Goal: Communication & Community: Share content

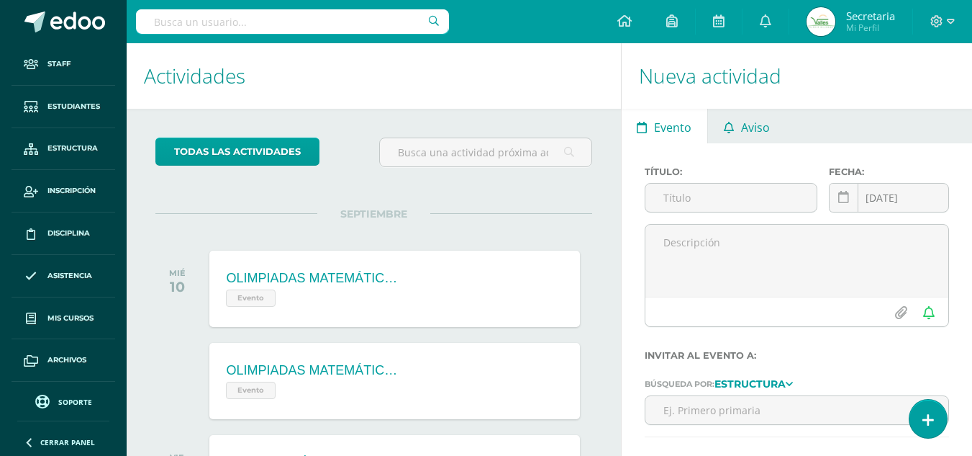
click at [757, 119] on span "Aviso" at bounding box center [755, 127] width 29 height 35
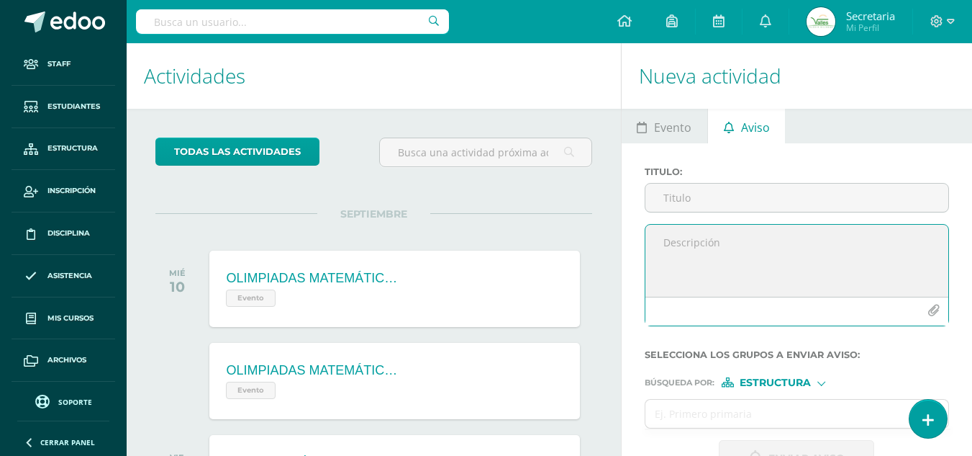
click at [705, 236] on textarea at bounding box center [797, 261] width 303 height 72
paste textarea "Buenas tardes, estimados padres de familia: Es un gusto saludarles. Por este me…"
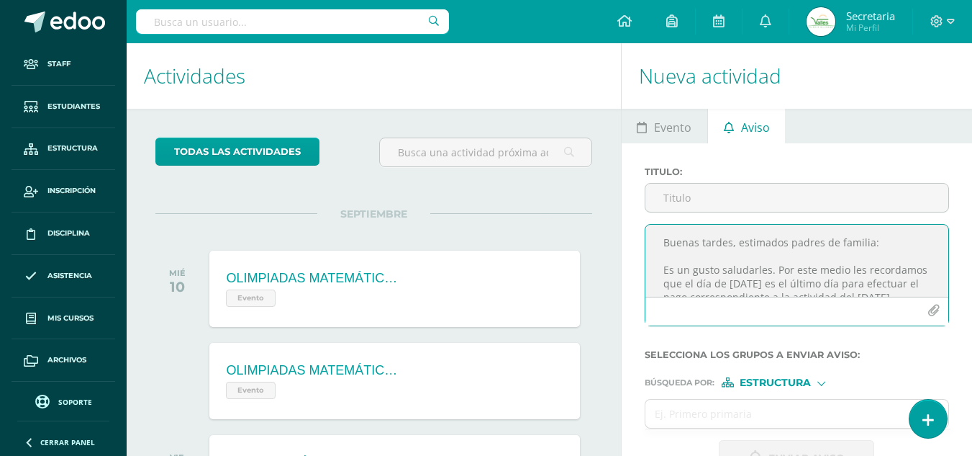
scroll to position [89, 0]
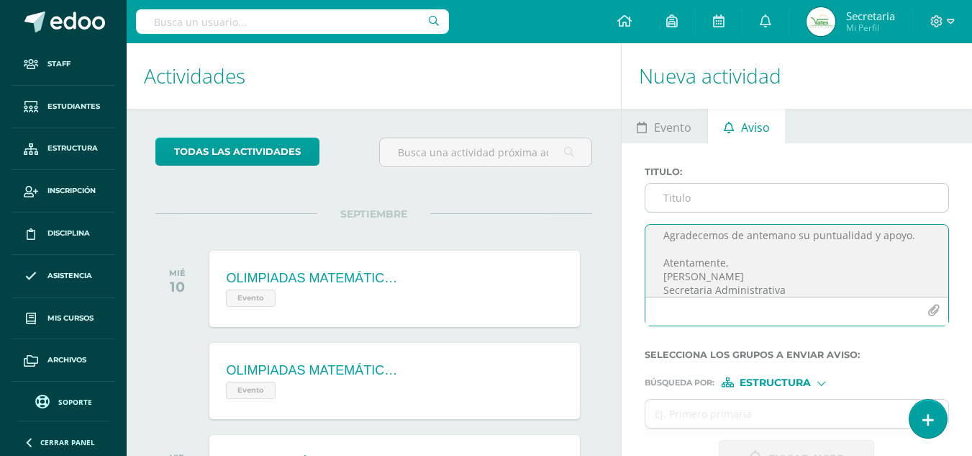
type textarea "Buenas tardes, estimados padres de familia: Es un gusto saludarles. Por este me…"
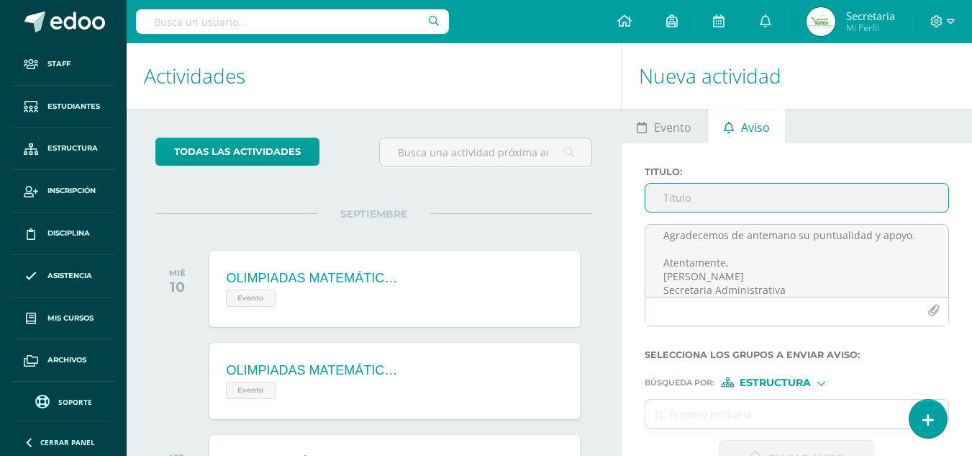
click at [656, 203] on input "Titulo :" at bounding box center [797, 198] width 303 height 28
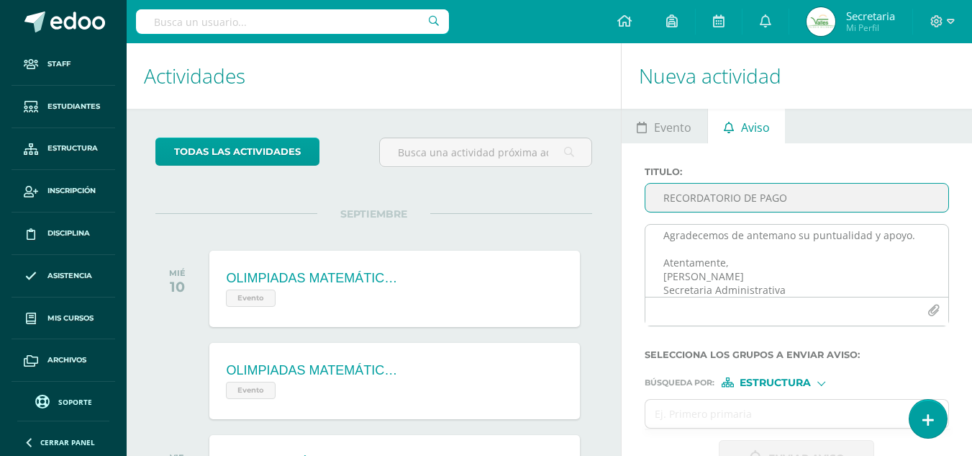
type input "RECORDATORIO DE PAGO"
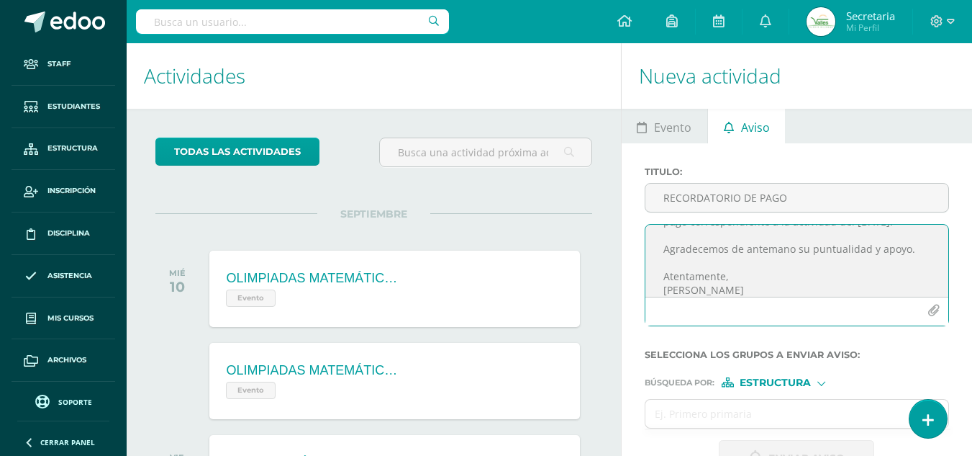
scroll to position [100, 0]
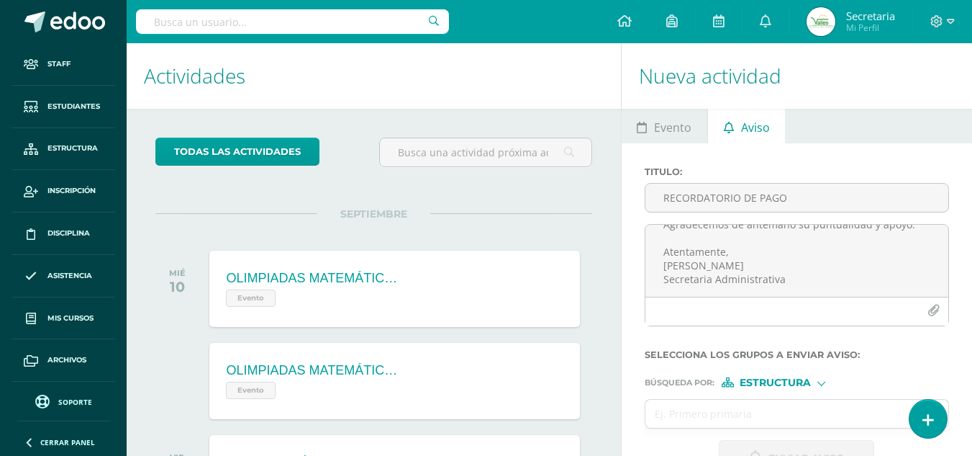
click at [785, 381] on span "Estructura" at bounding box center [775, 383] width 71 height 8
click at [795, 397] on span "Estructura" at bounding box center [793, 401] width 71 height 8
click at [728, 421] on input "text" at bounding box center [783, 413] width 275 height 28
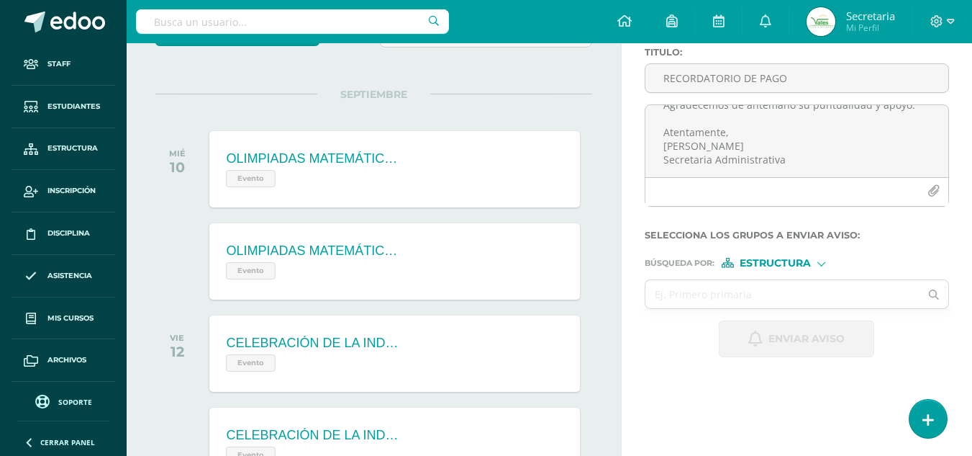
scroll to position [126, 0]
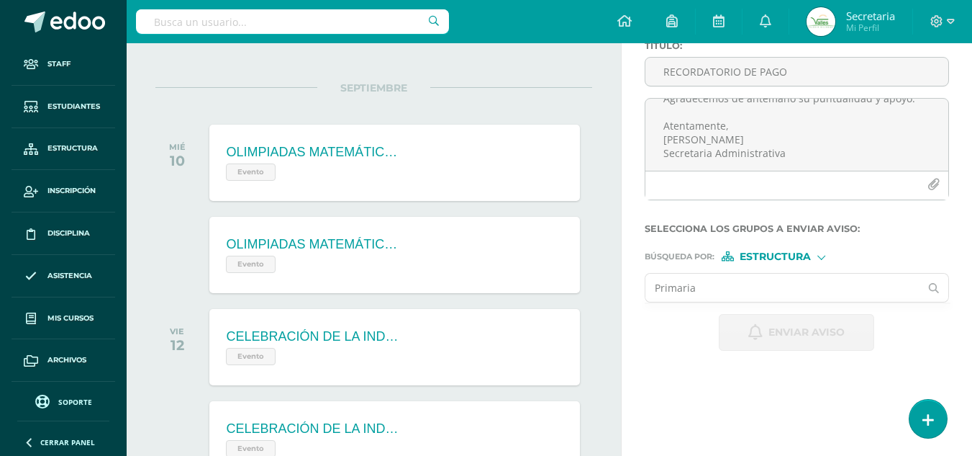
type input "Primaria"
click at [934, 291] on icon at bounding box center [934, 288] width 29 height 10
type input "p"
type input "pri"
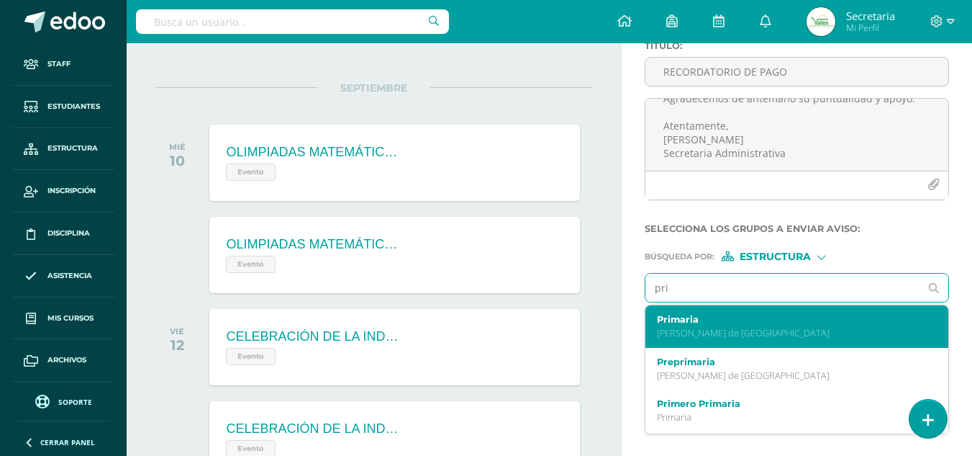
click at [730, 330] on p "[PERSON_NAME] de [GEOGRAPHIC_DATA]" at bounding box center [791, 333] width 269 height 12
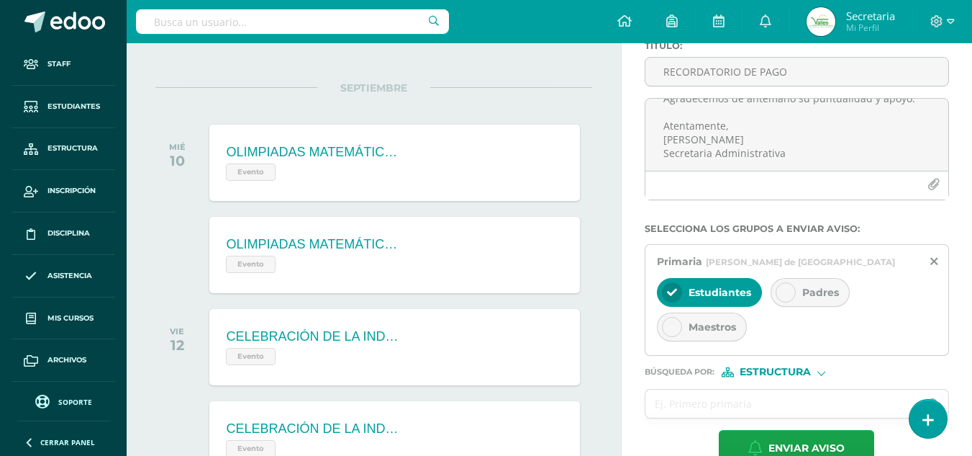
click at [787, 297] on icon at bounding box center [786, 292] width 10 height 10
click at [673, 331] on icon at bounding box center [672, 327] width 10 height 10
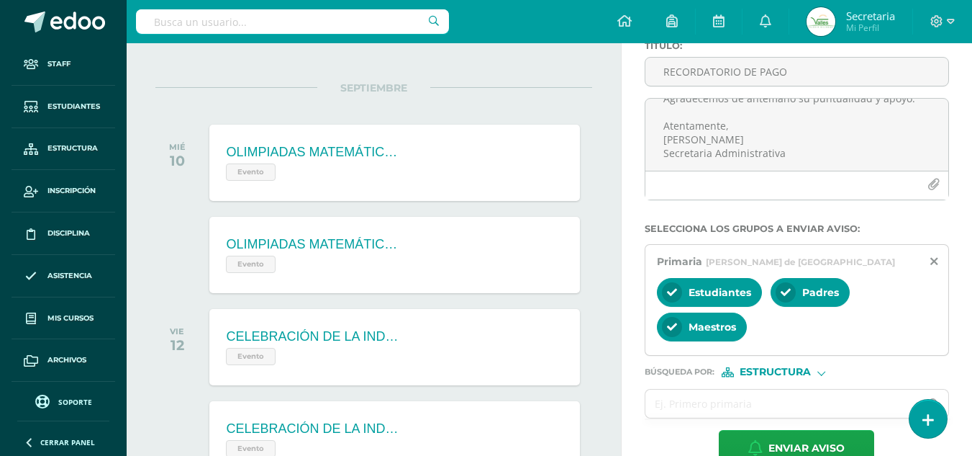
click at [787, 376] on span "Estructura" at bounding box center [775, 372] width 71 height 8
click at [787, 400] on span "Persona" at bounding box center [780, 409] width 116 height 19
click at [785, 400] on input "text" at bounding box center [783, 403] width 275 height 28
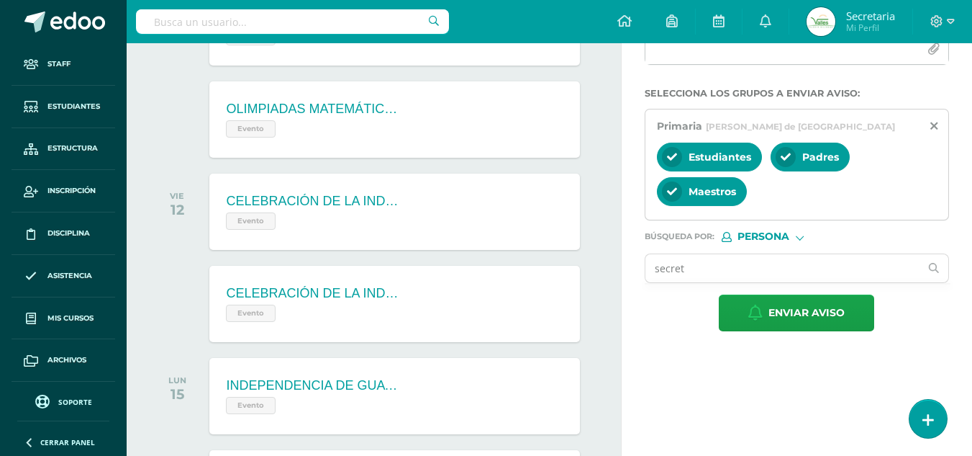
scroll to position [266, 0]
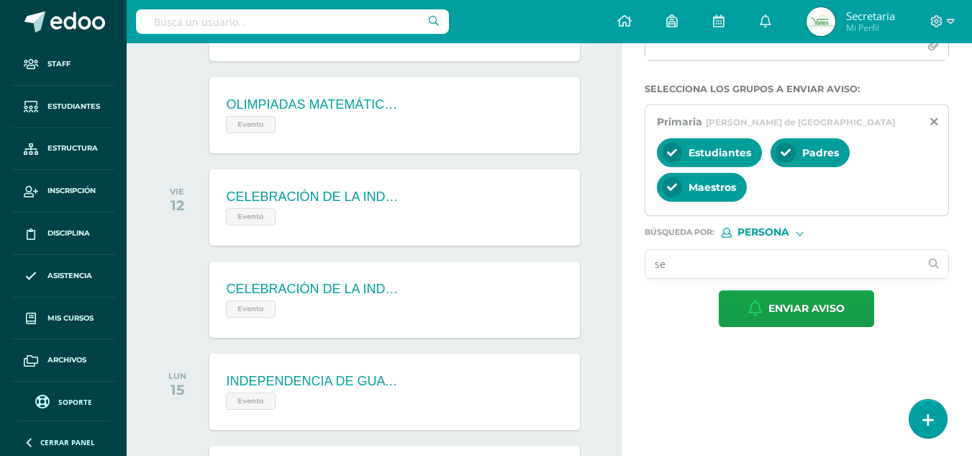
type input "s"
type input "d"
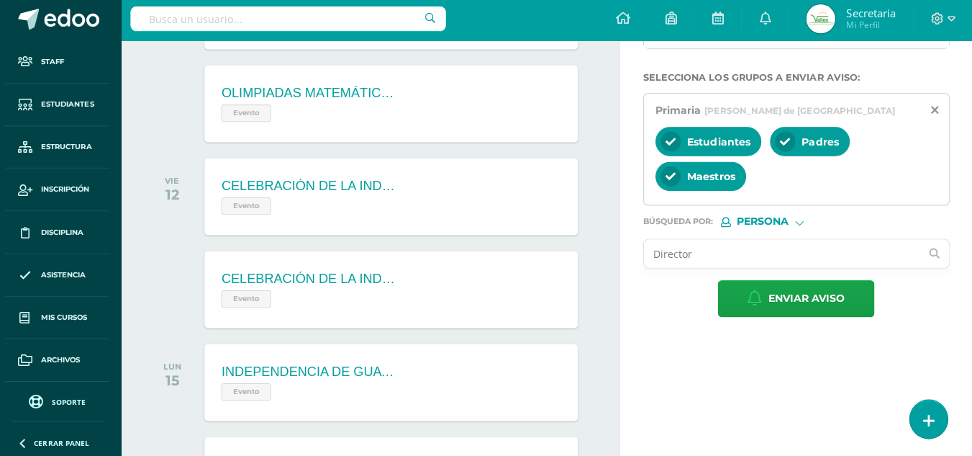
scroll to position [274, 0]
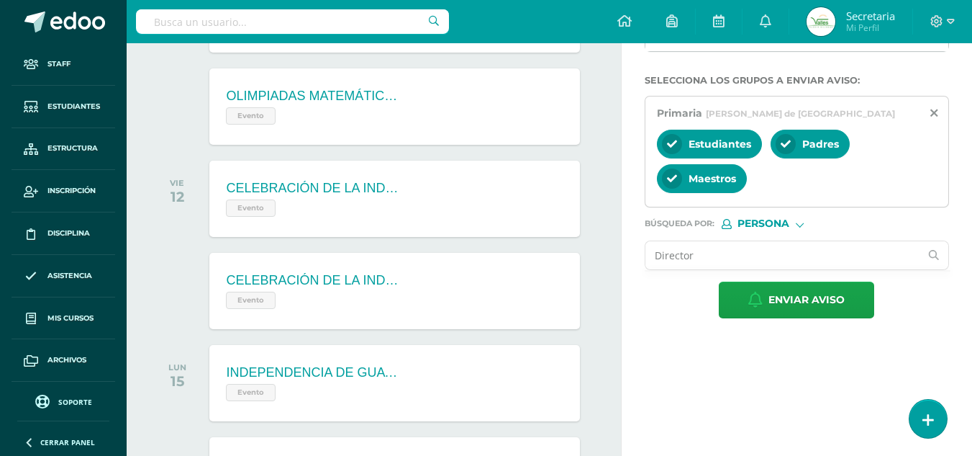
type input "Director"
click at [932, 254] on icon at bounding box center [934, 255] width 29 height 10
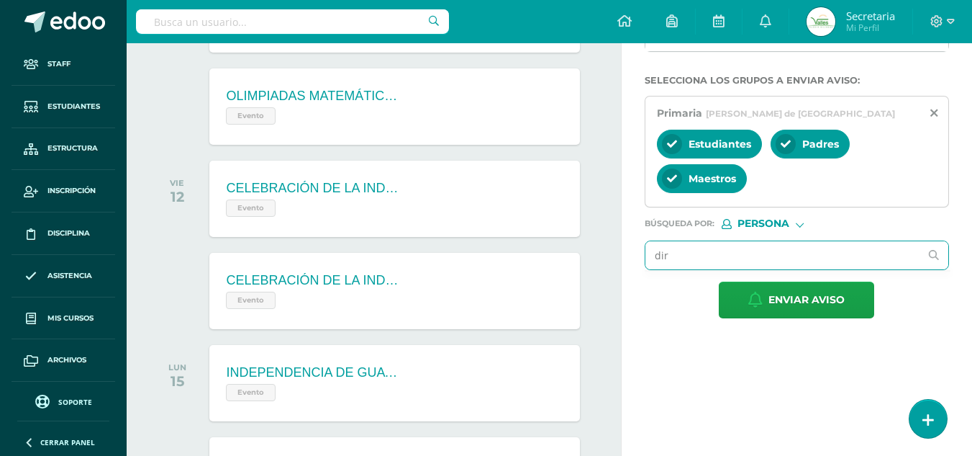
type input "dire"
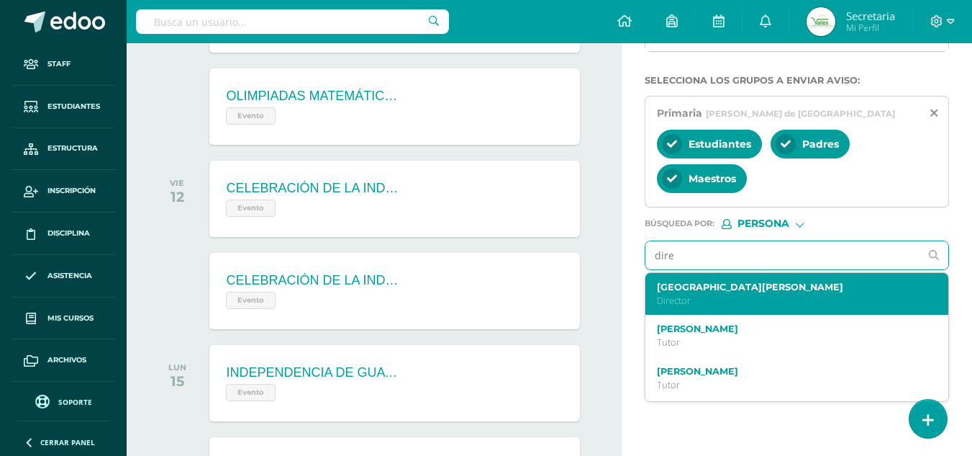
click at [764, 282] on label "[GEOGRAPHIC_DATA][PERSON_NAME]" at bounding box center [791, 286] width 269 height 11
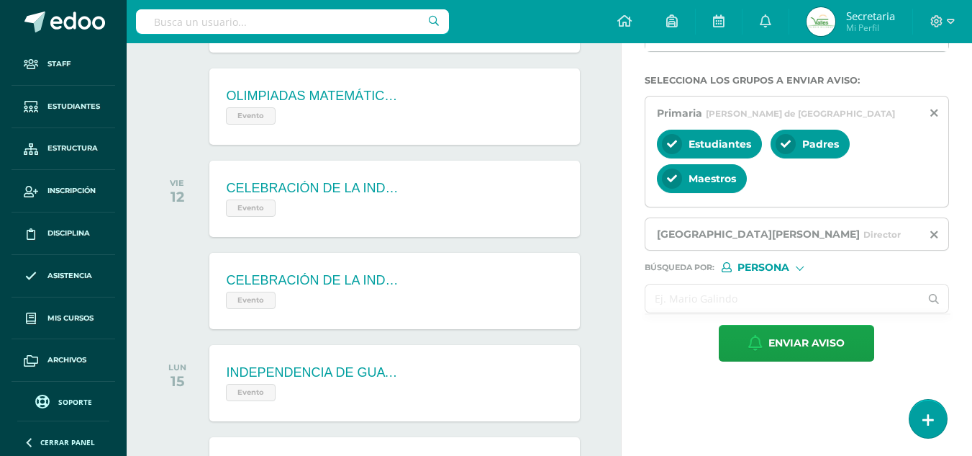
click at [810, 297] on input "text" at bounding box center [783, 298] width 275 height 28
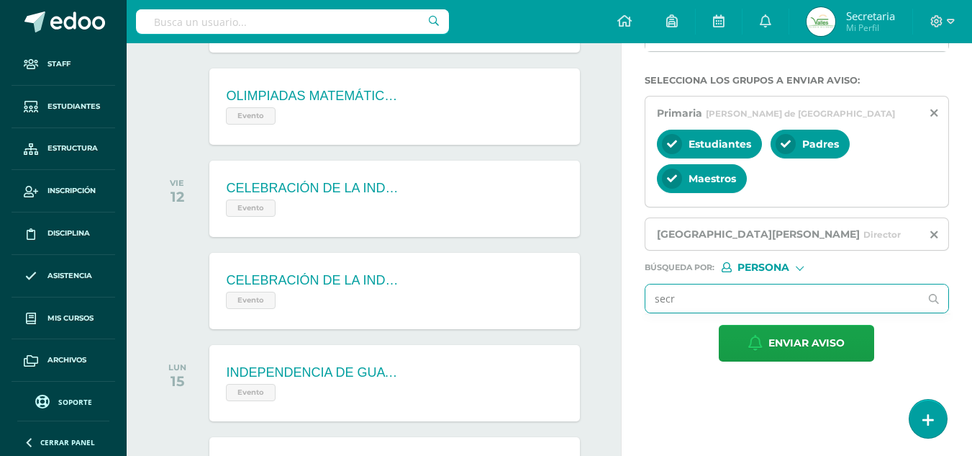
type input "secre"
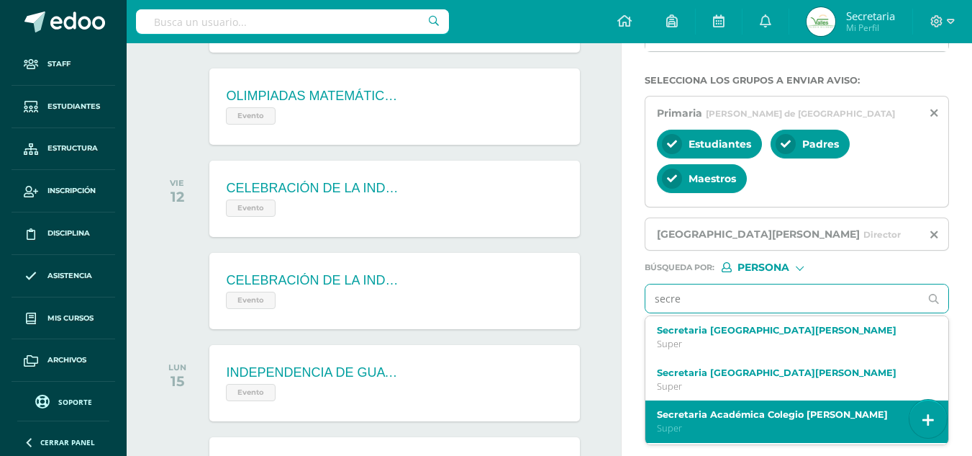
click at [734, 408] on div "Secretaria Académica Colegio [PERSON_NAME] Super" at bounding box center [797, 421] width 303 height 42
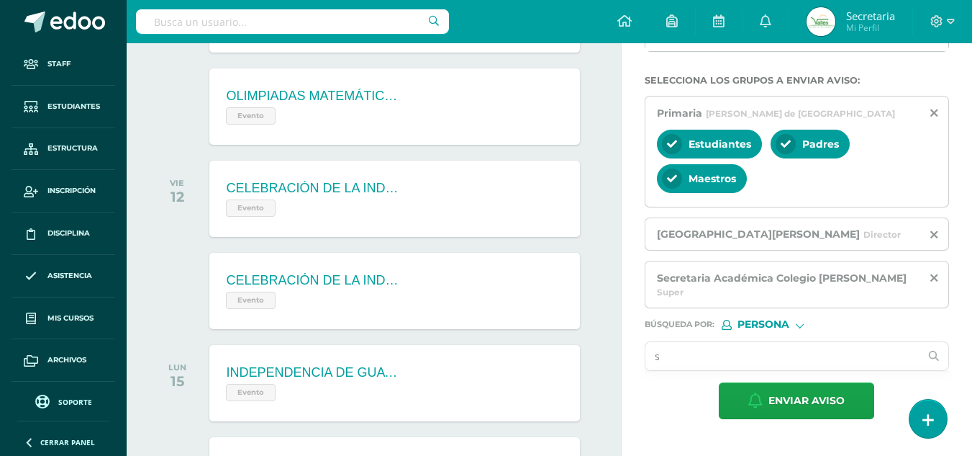
click at [782, 347] on input "s" at bounding box center [783, 356] width 275 height 28
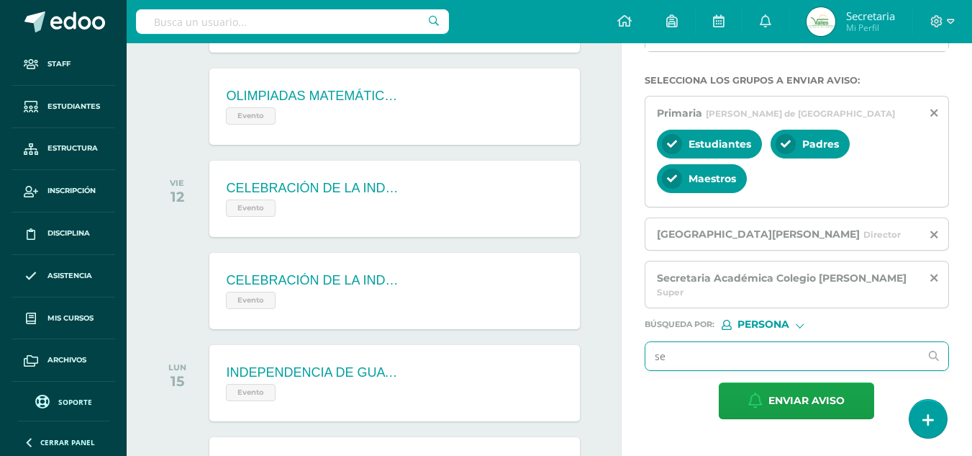
type input "s"
type input "secre"
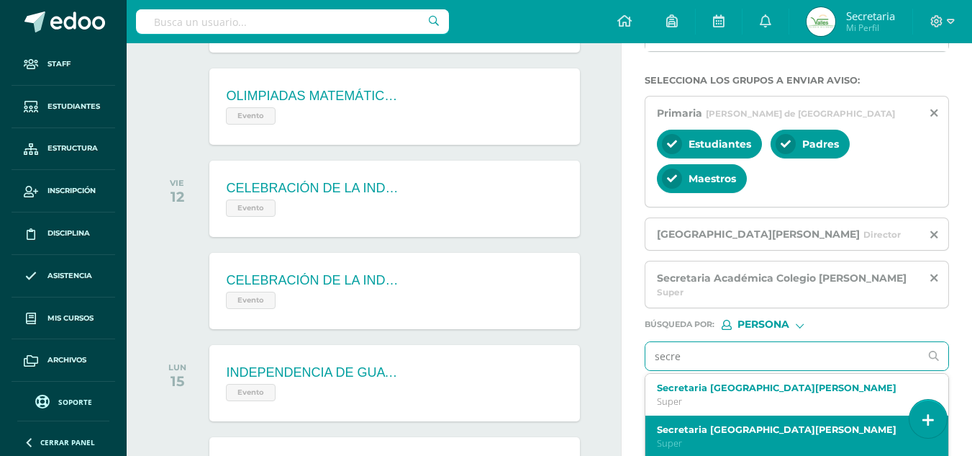
click at [761, 424] on label "Secretaria [GEOGRAPHIC_DATA][PERSON_NAME]" at bounding box center [791, 429] width 269 height 11
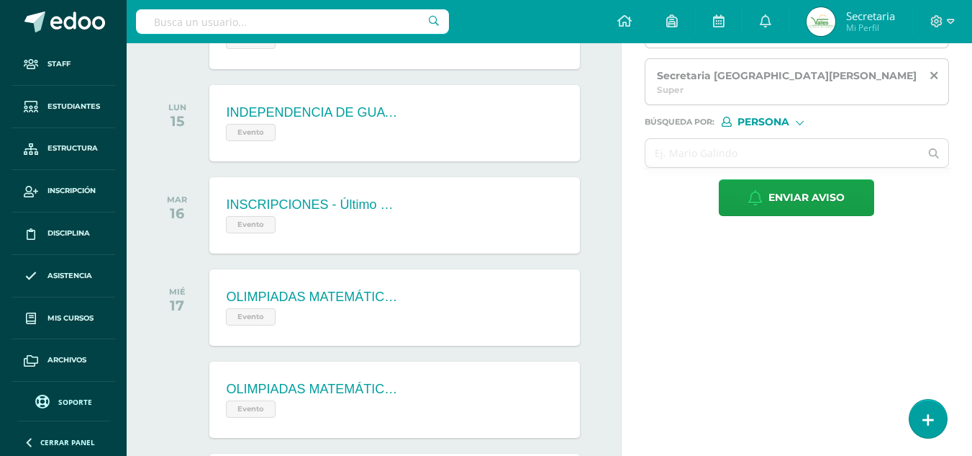
scroll to position [528, 0]
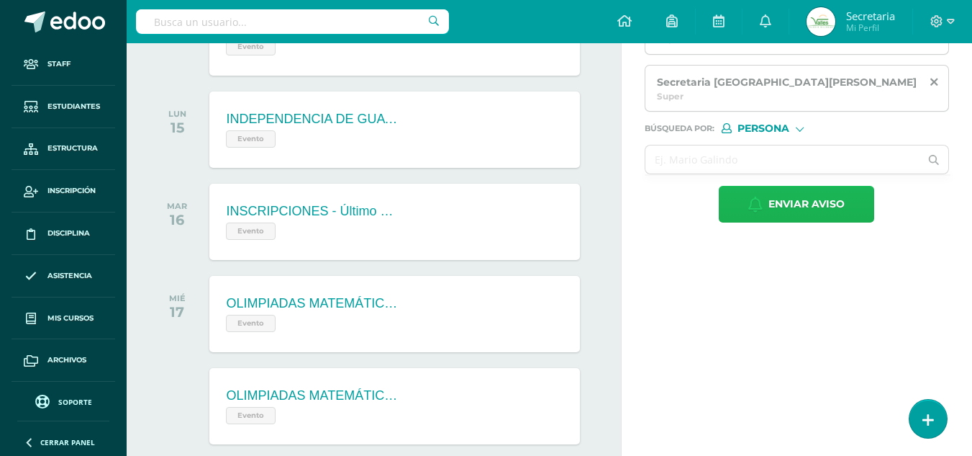
click at [787, 186] on span "Enviar aviso" at bounding box center [807, 203] width 76 height 35
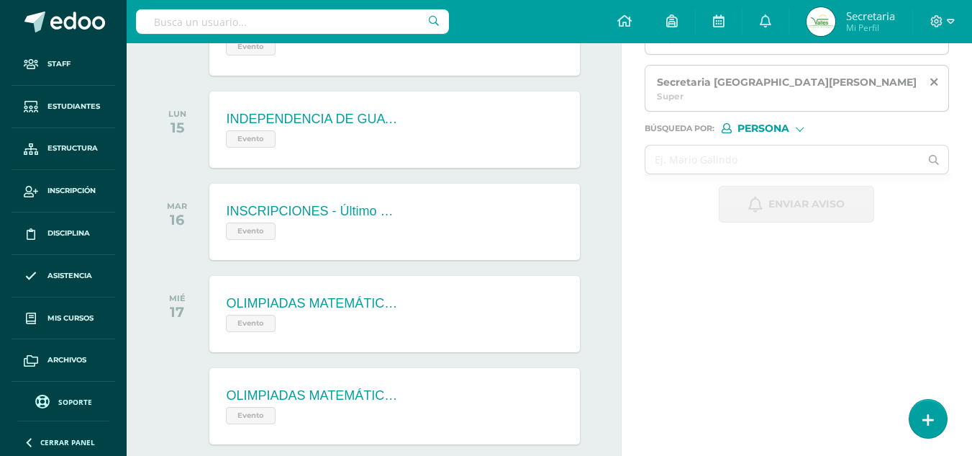
scroll to position [0, 0]
